Goal: Book appointment/travel/reservation

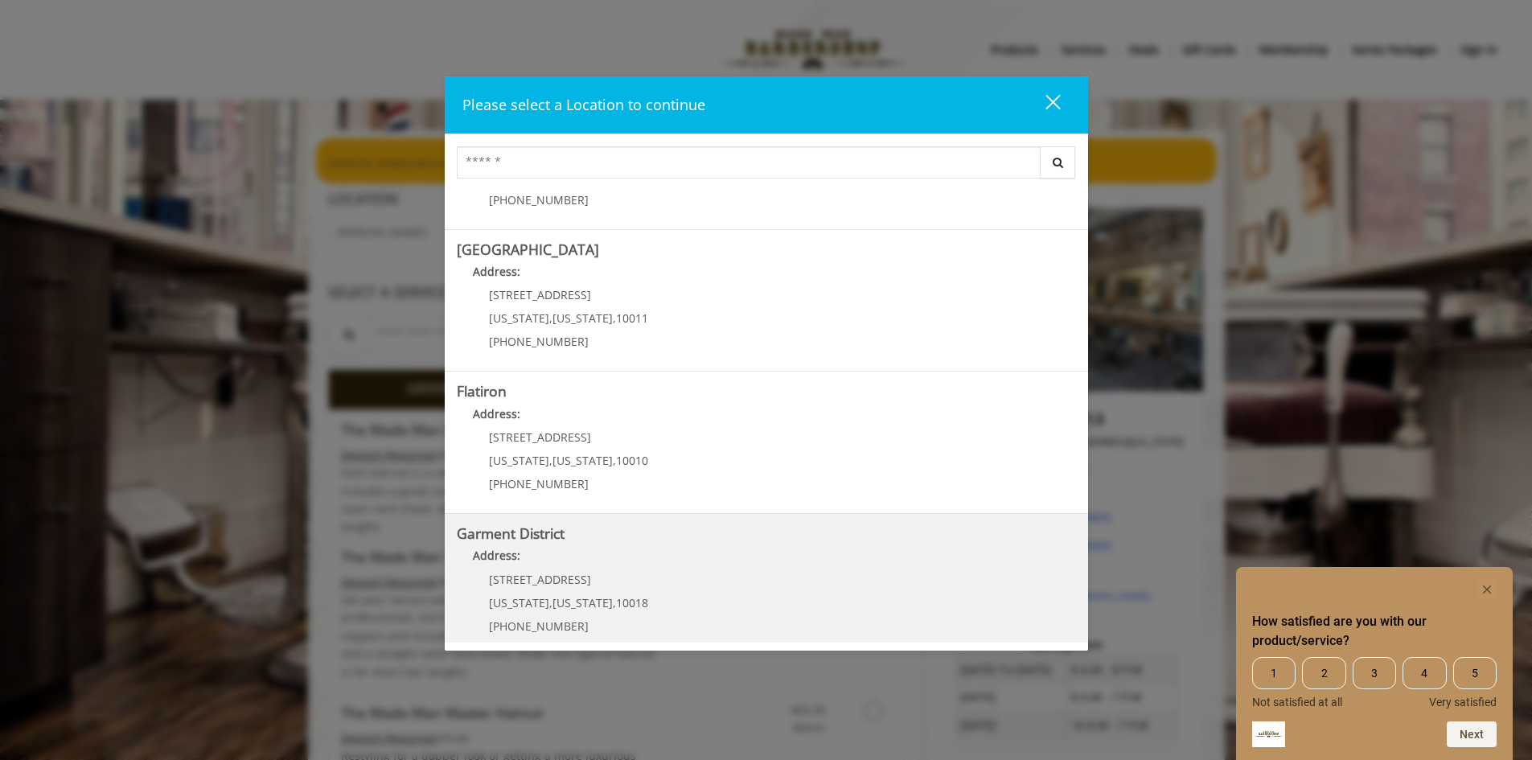
scroll to position [254, 0]
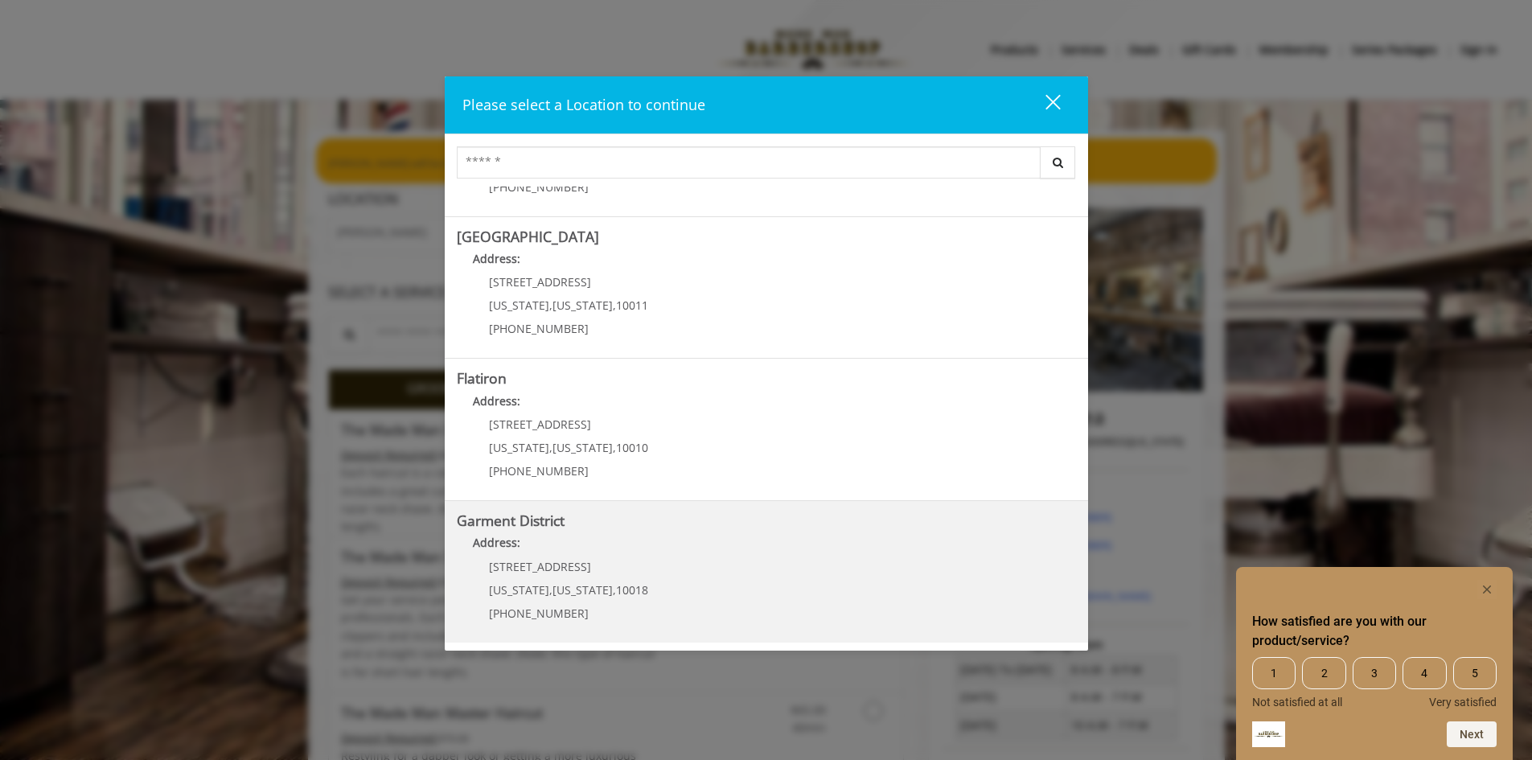
click at [576, 573] on div "1400 Broadway New York , New York , 10018 (212) 997-4247" at bounding box center [556, 595] width 199 height 70
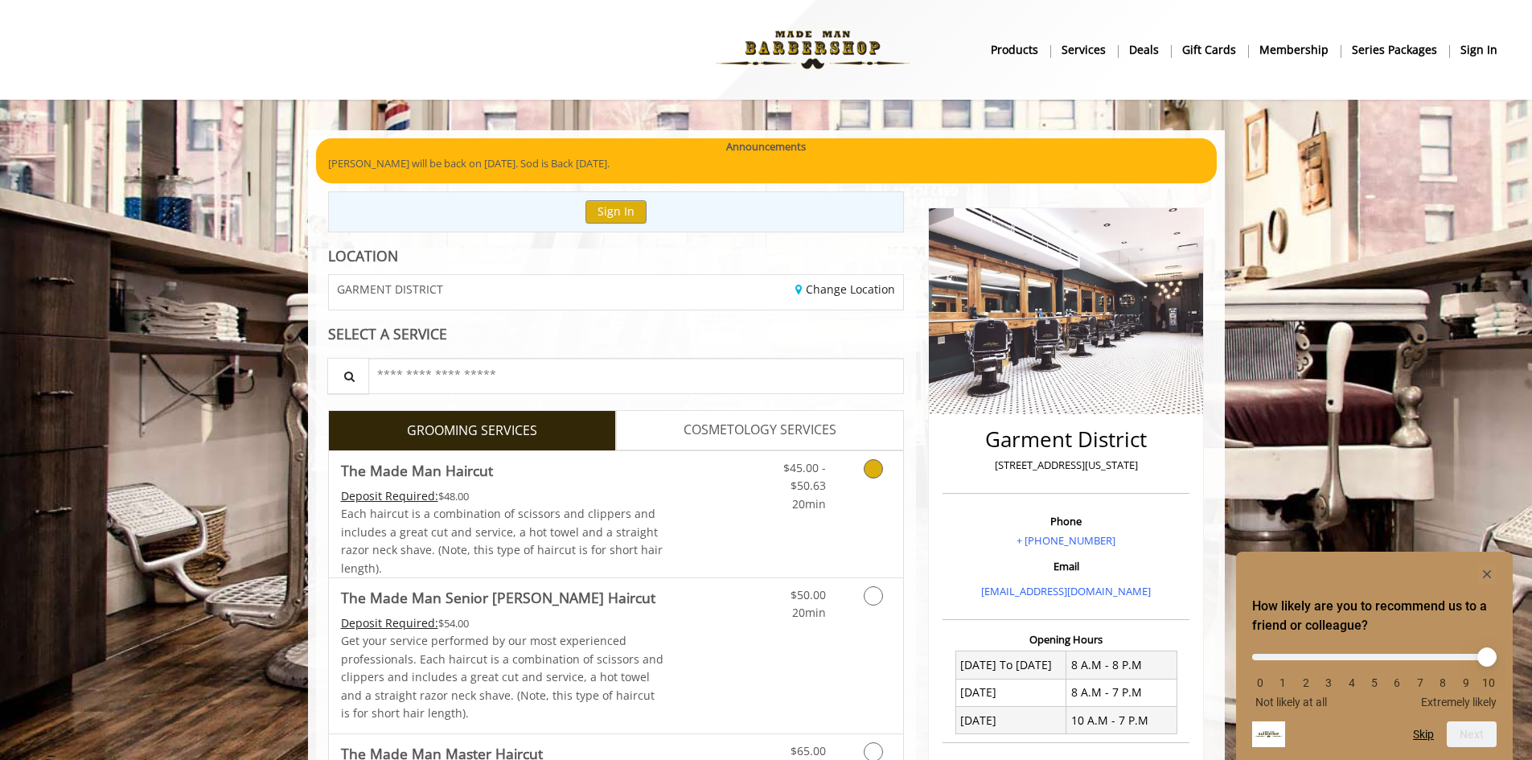
click at [864, 458] on link "Grooming services" at bounding box center [870, 482] width 41 height 62
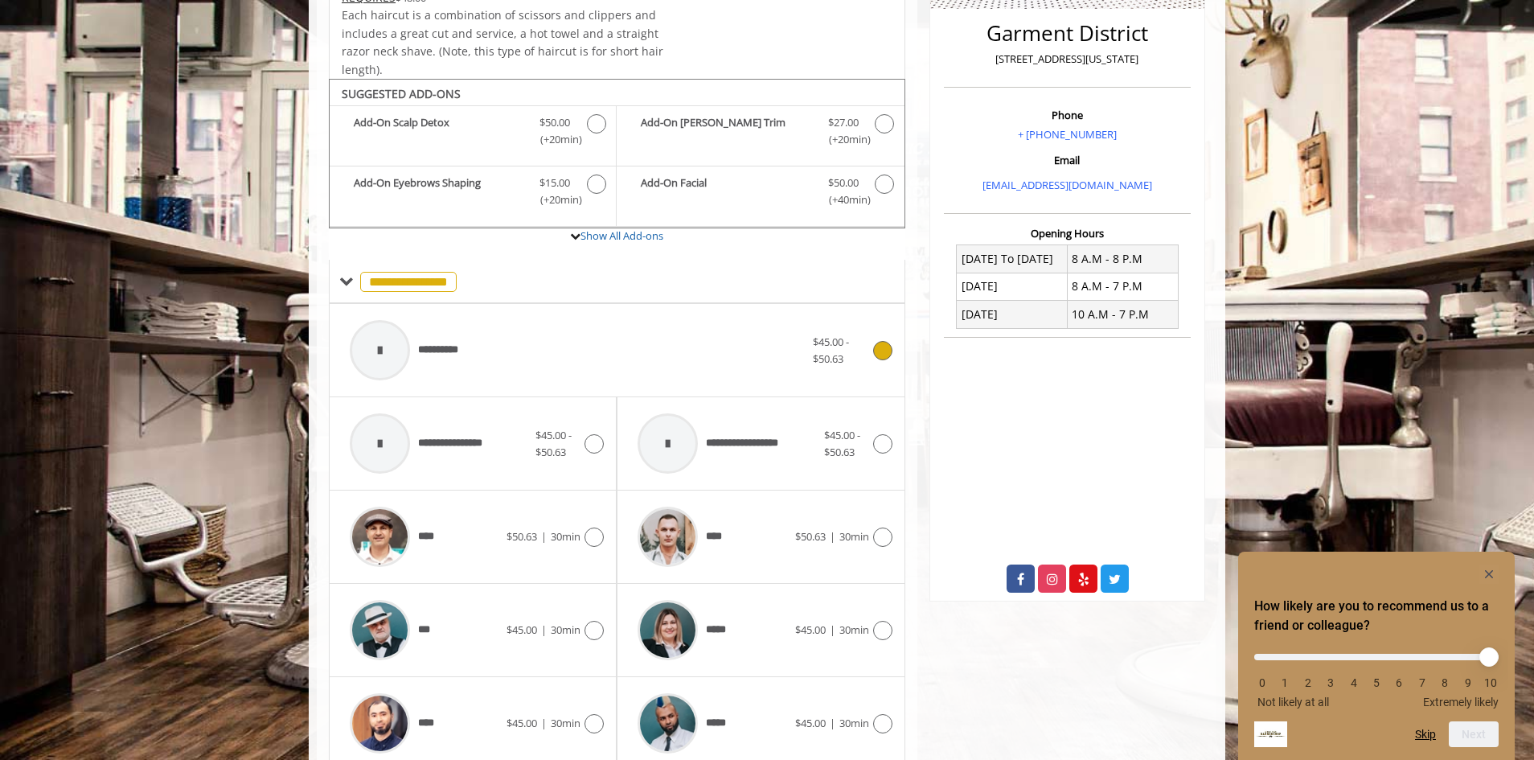
scroll to position [485, 0]
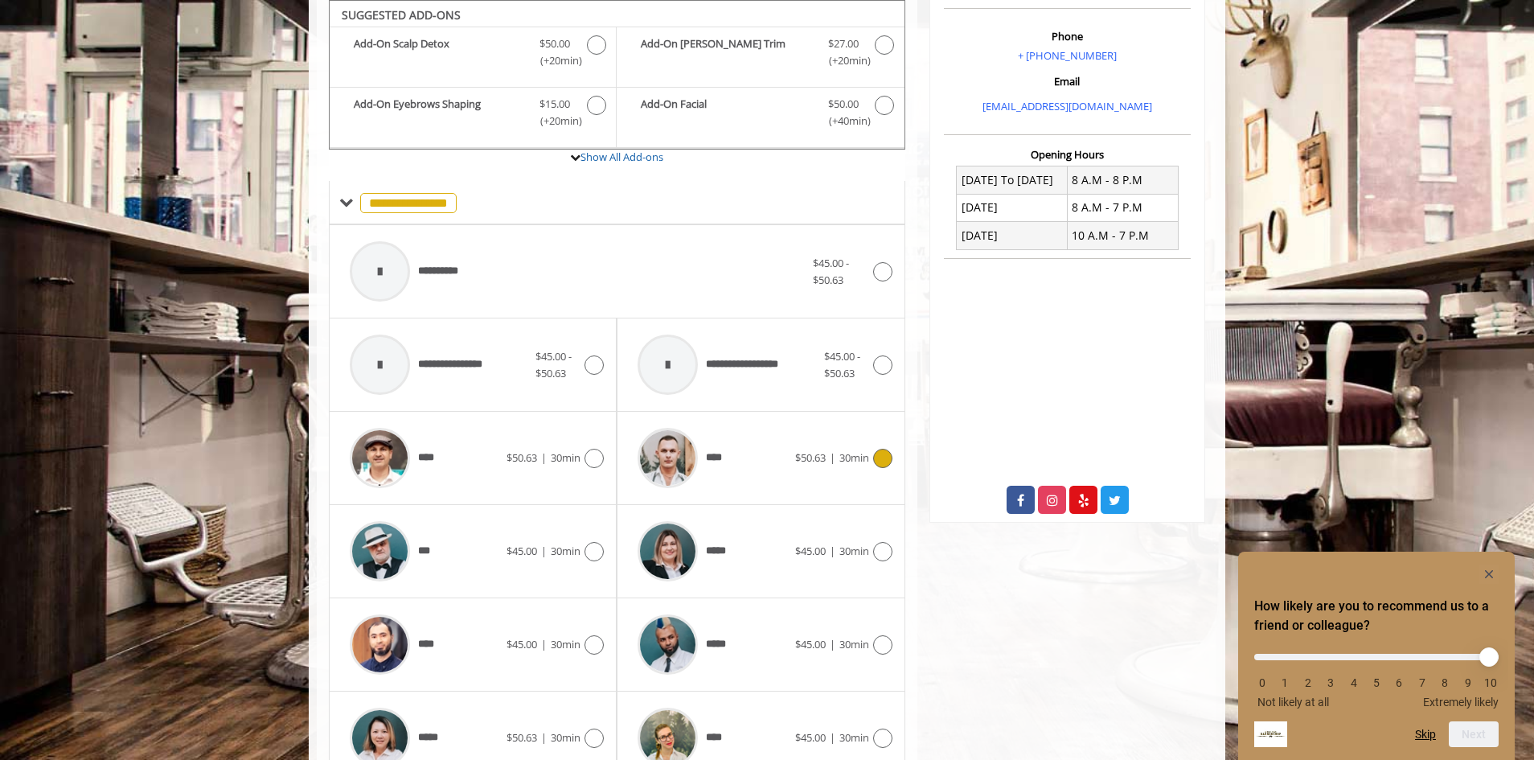
click at [880, 456] on icon at bounding box center [882, 458] width 19 height 19
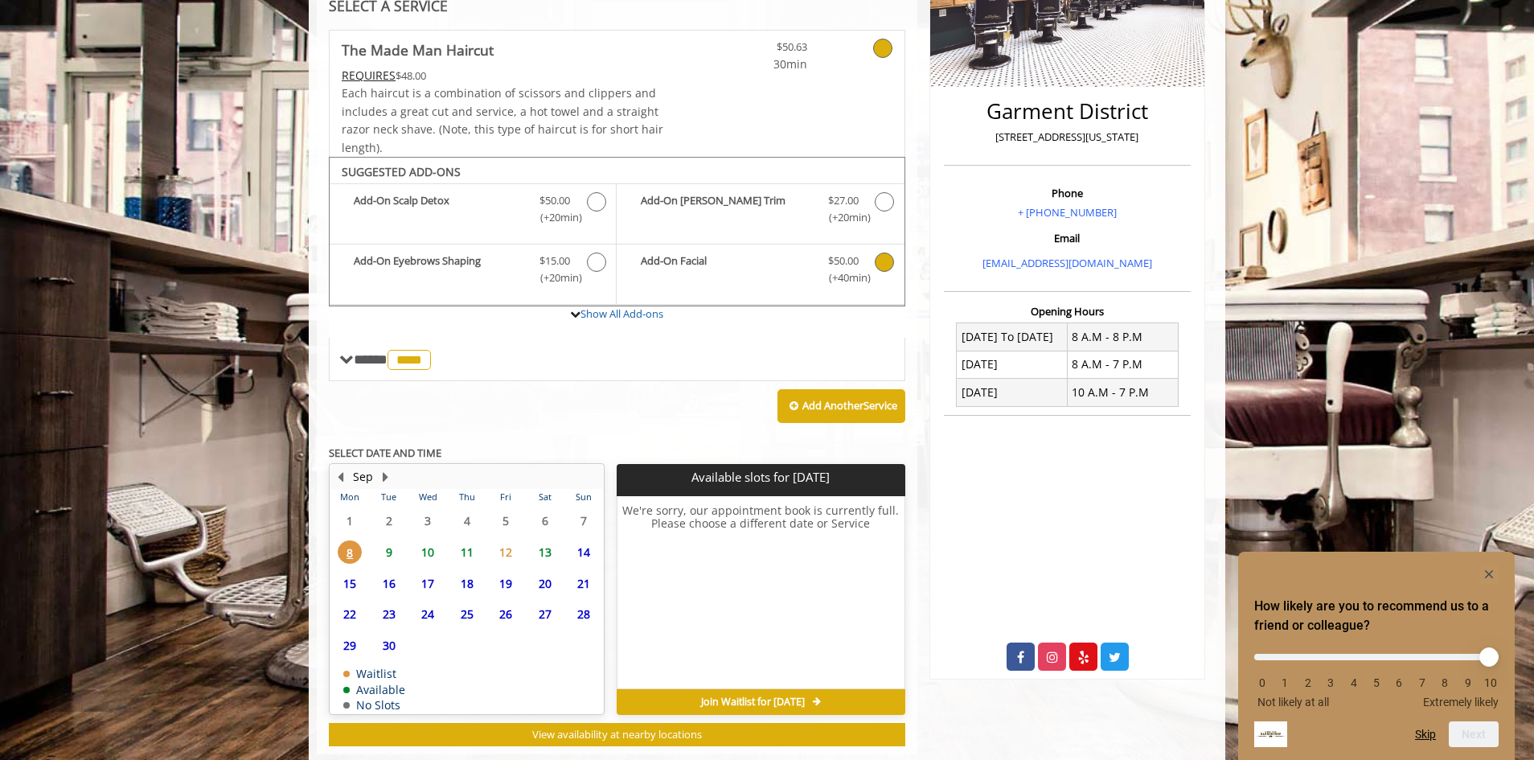
scroll to position [363, 0]
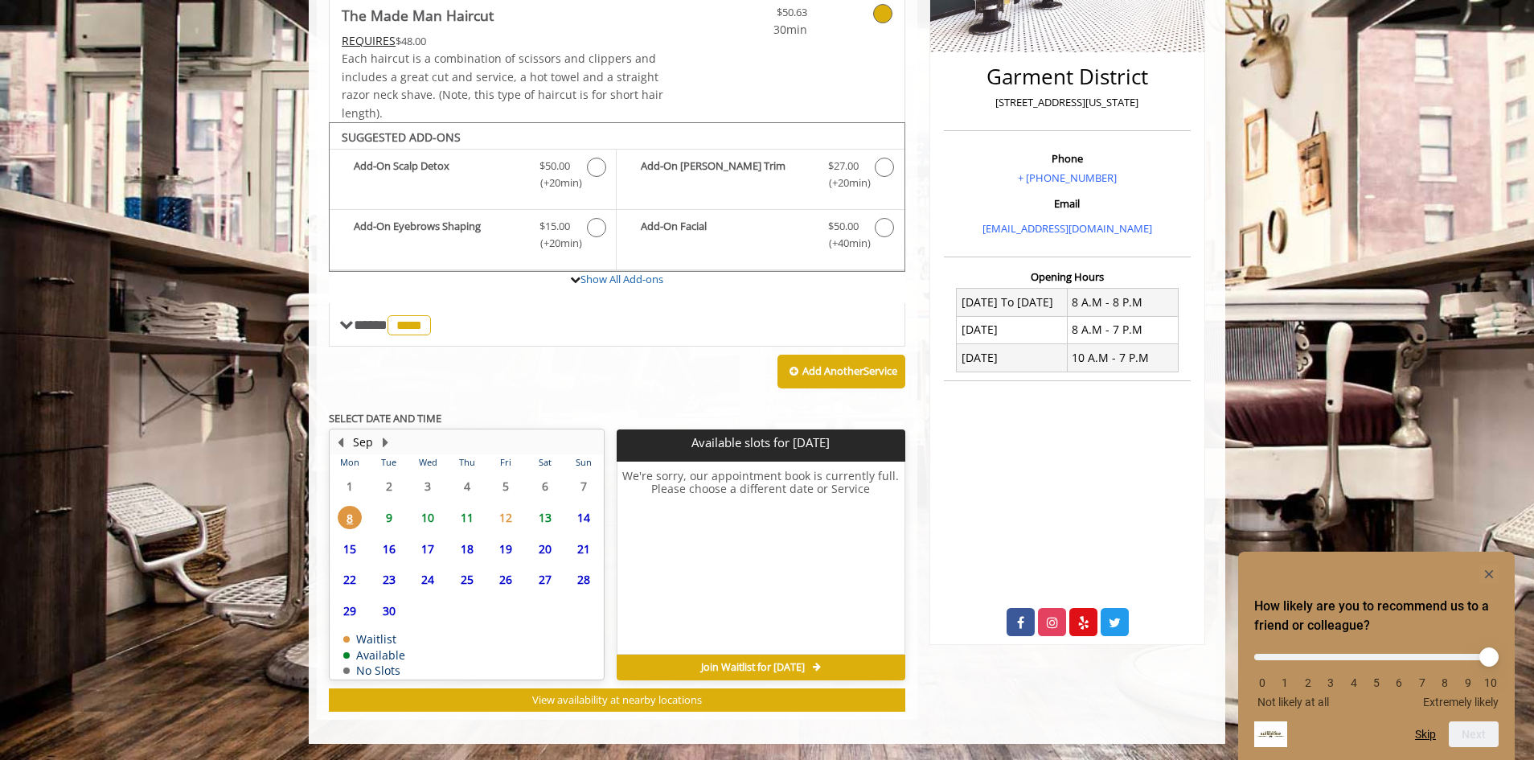
click at [460, 519] on span "11" at bounding box center [467, 517] width 24 height 23
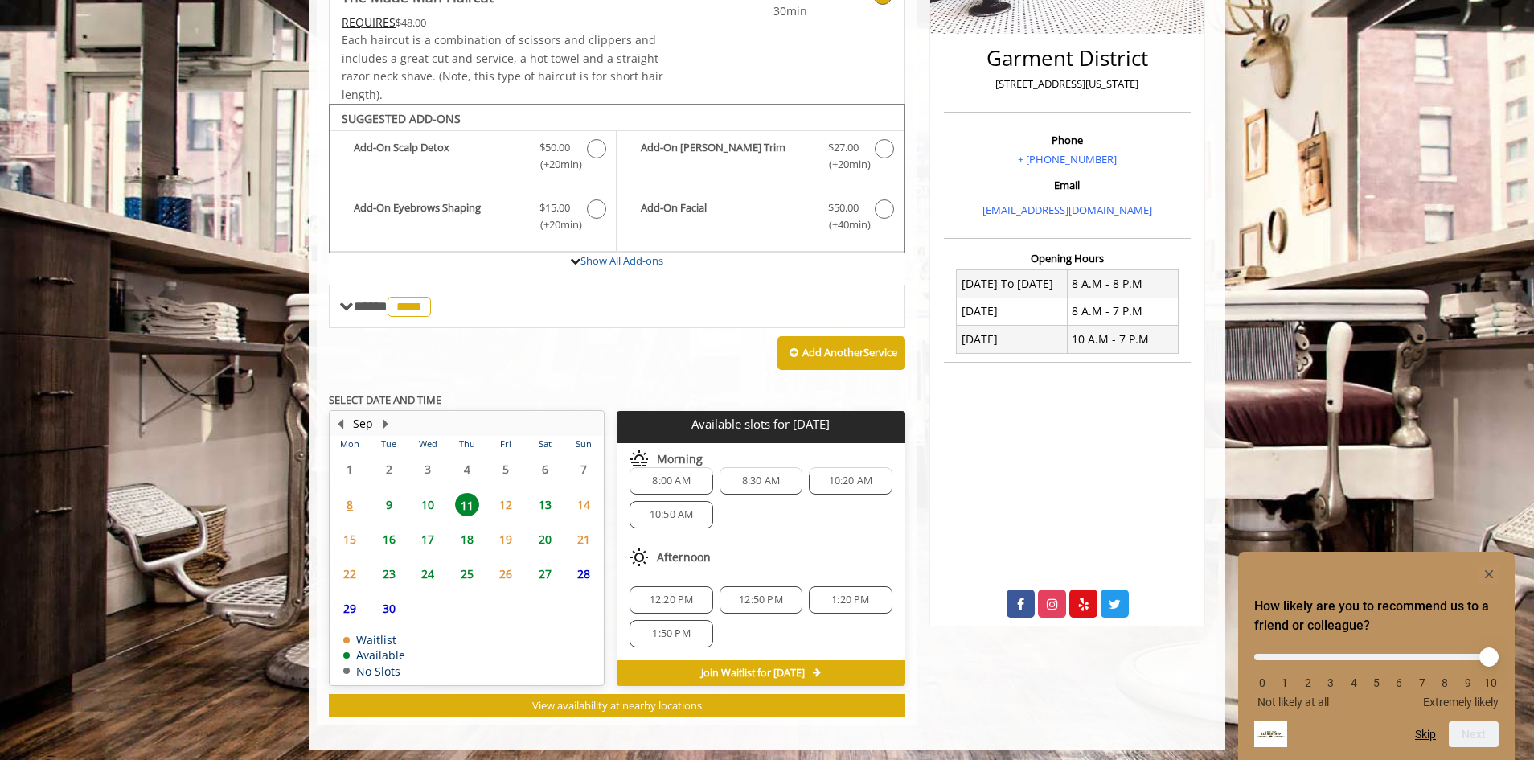
scroll to position [387, 0]
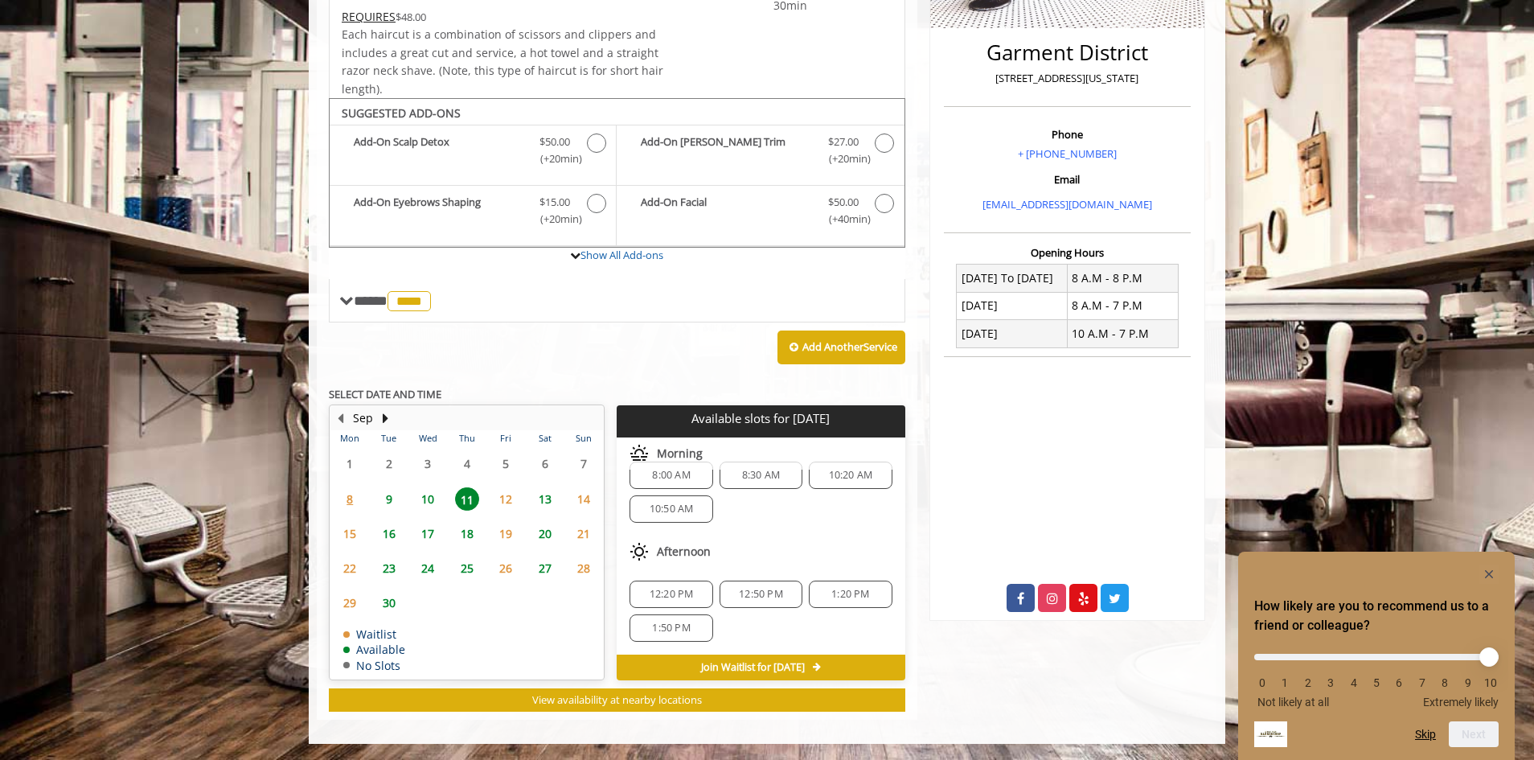
click at [544, 496] on span "13" at bounding box center [545, 498] width 24 height 23
